Goal: Task Accomplishment & Management: Use online tool/utility

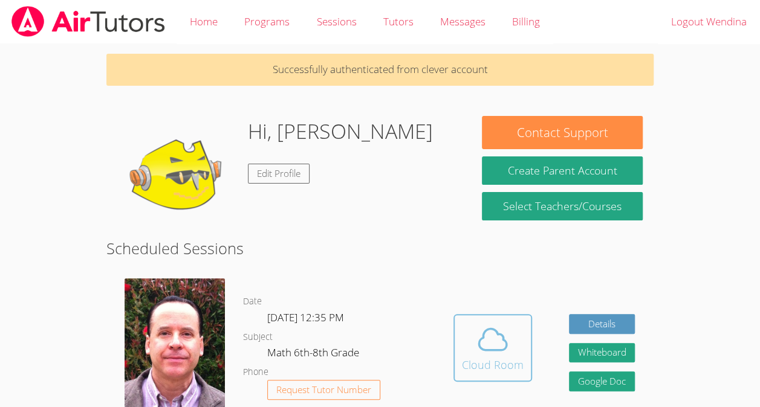
click at [506, 351] on icon at bounding box center [493, 340] width 34 height 34
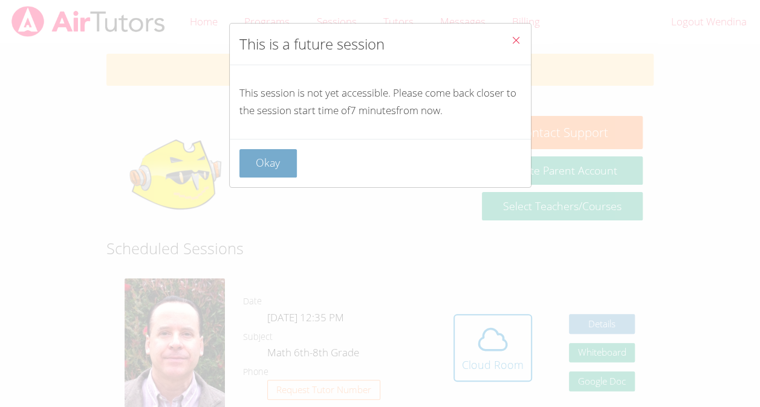
click at [280, 166] on button "Okay" at bounding box center [268, 163] width 58 height 28
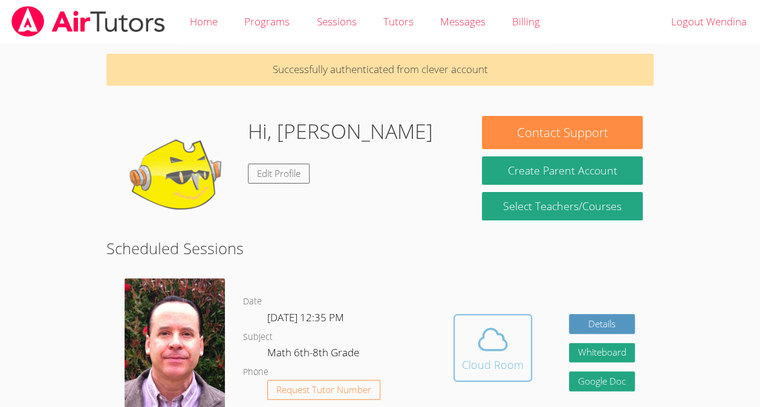
click at [498, 351] on icon at bounding box center [493, 339] width 28 height 21
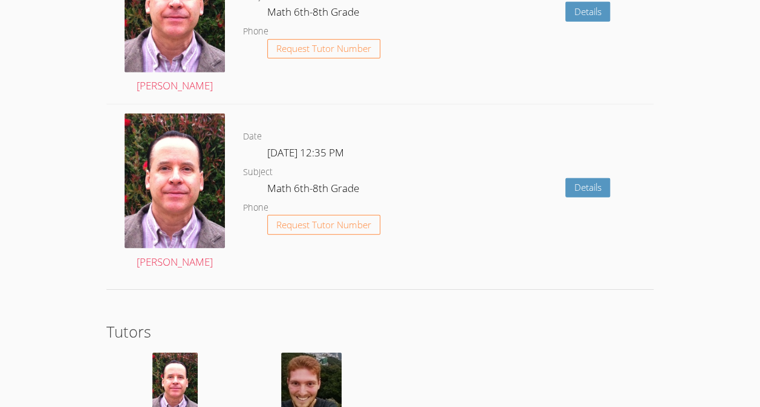
scroll to position [1830, 0]
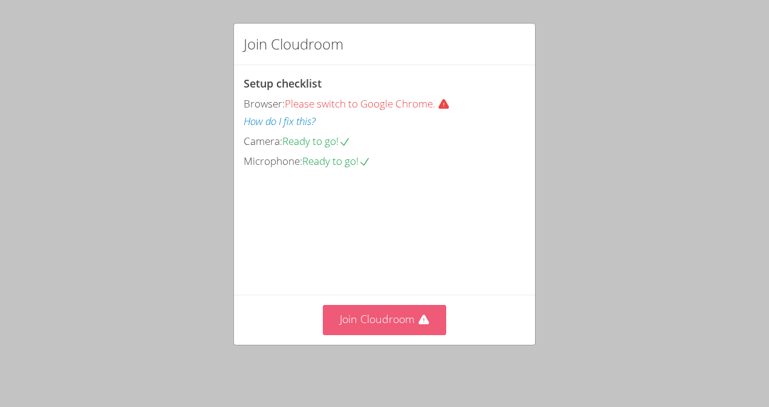
click at [354, 335] on button "Join Cloudroom" at bounding box center [385, 320] width 124 height 30
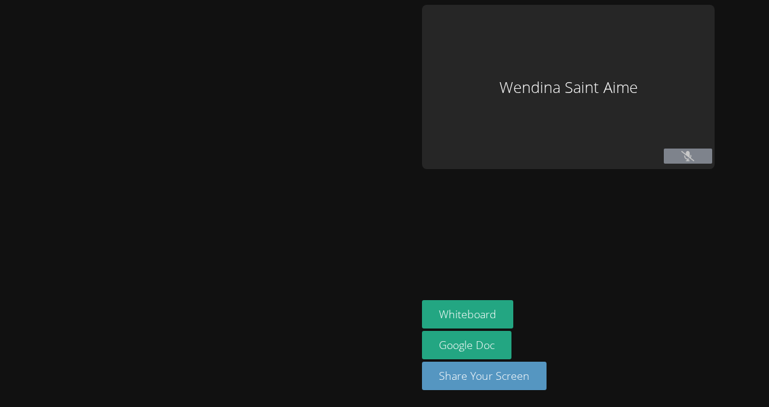
click at [400, 325] on div at bounding box center [208, 204] width 407 height 398
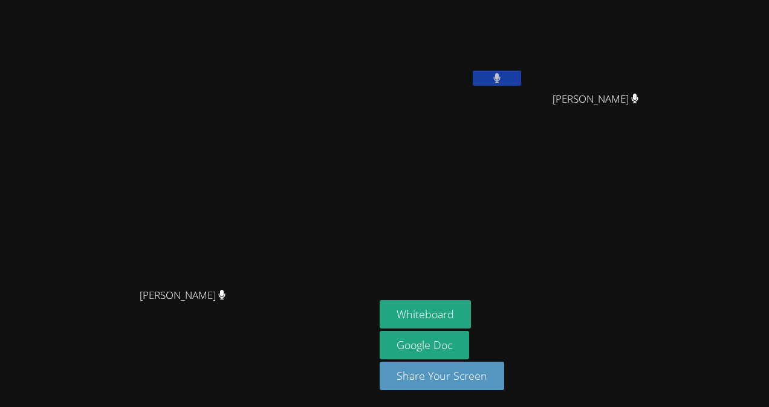
click at [523, 44] on video at bounding box center [452, 45] width 144 height 81
click at [521, 80] on button at bounding box center [497, 78] width 48 height 15
click at [523, 62] on video at bounding box center [452, 45] width 144 height 81
click at [503, 76] on icon at bounding box center [496, 78] width 13 height 10
click at [521, 77] on button at bounding box center [497, 78] width 48 height 15
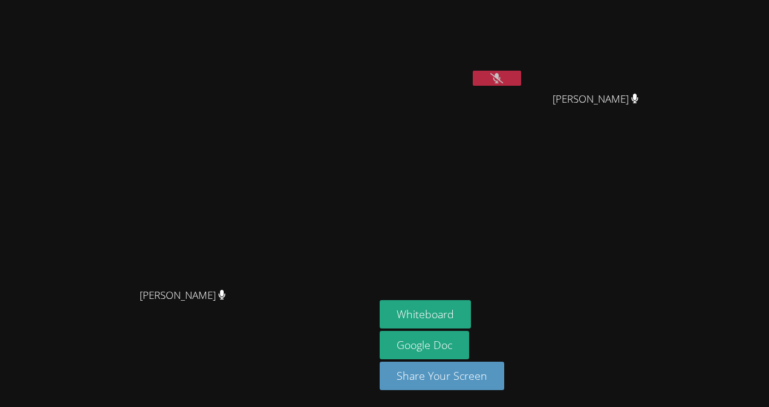
click at [521, 71] on button at bounding box center [497, 78] width 48 height 15
click at [500, 74] on icon at bounding box center [496, 78] width 7 height 10
click at [523, 79] on video at bounding box center [452, 45] width 144 height 81
click at [639, 197] on aside "Wendina Saint Aime Kevin Velasquez Kevin Velasquez Whiteboard Google Doc Share …" at bounding box center [526, 203] width 302 height 407
click at [471, 314] on button "Whiteboard" at bounding box center [425, 314] width 91 height 28
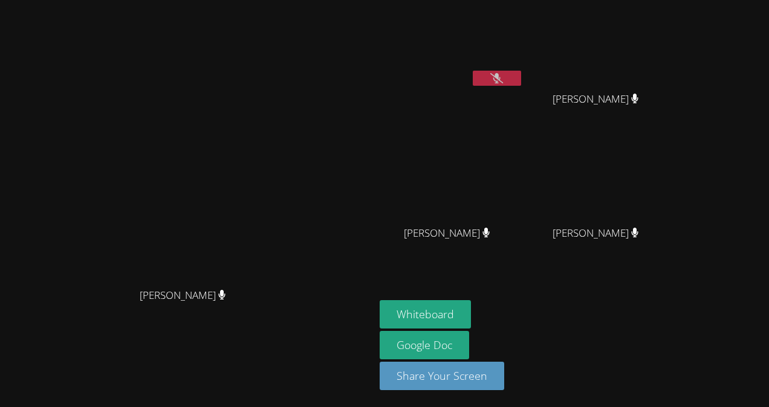
click at [503, 79] on icon at bounding box center [496, 78] width 13 height 10
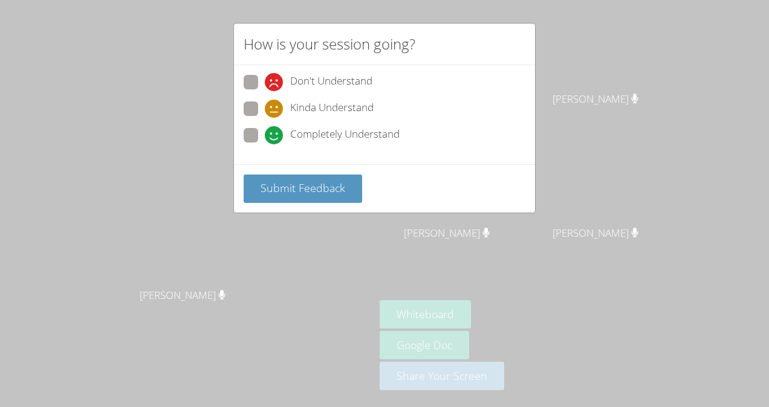
click at [299, 100] on span "Kinda Understand" at bounding box center [331, 109] width 83 height 18
click at [275, 102] on input "Kinda Understand" at bounding box center [270, 107] width 10 height 10
radio input "true"
click at [307, 176] on button "Submit Feedback" at bounding box center [303, 189] width 118 height 28
